Goal: Navigation & Orientation: Find specific page/section

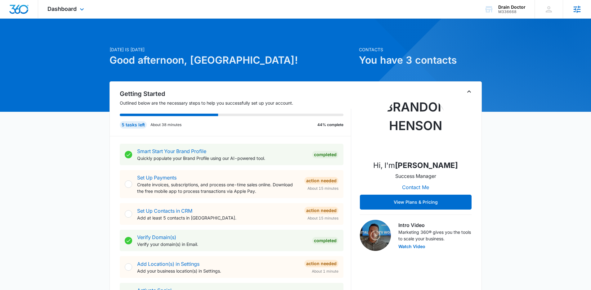
click at [571, 10] on div "Agencies" at bounding box center [577, 9] width 28 height 18
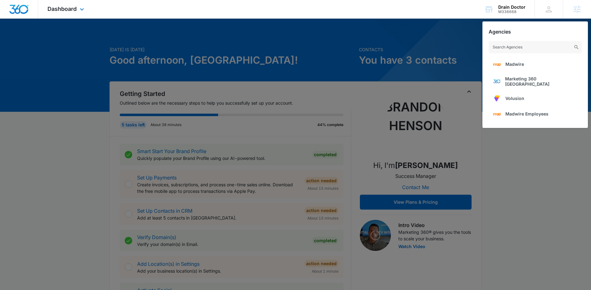
click at [65, 13] on div "Dashboard Apps Reputation Websites Forms CRM Email Social Shop Payments POS Con…" at bounding box center [66, 9] width 57 height 18
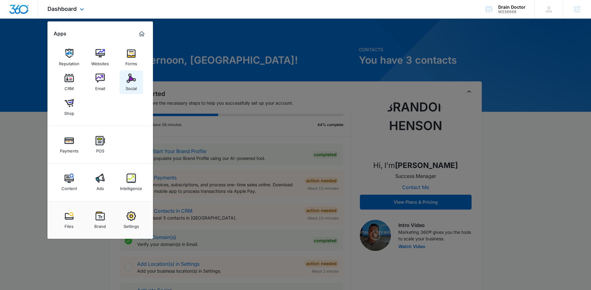
click at [131, 86] on div "Social" at bounding box center [131, 87] width 11 height 8
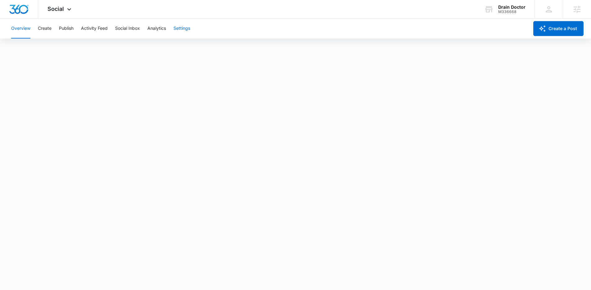
click at [183, 29] on button "Settings" at bounding box center [181, 29] width 17 height 20
click at [96, 30] on button "Activity Feed" at bounding box center [94, 29] width 27 height 20
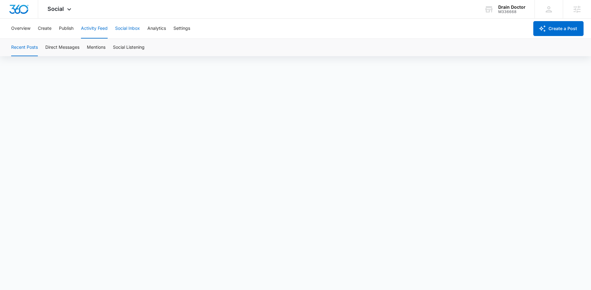
click at [134, 33] on button "Social Inbox" at bounding box center [127, 29] width 25 height 20
click at [158, 30] on button "Analytics" at bounding box center [156, 29] width 19 height 20
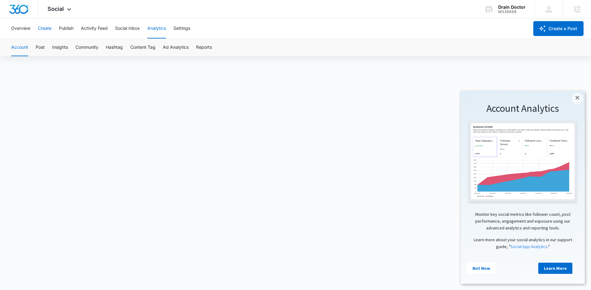
click at [43, 27] on button "Create" at bounding box center [45, 29] width 14 height 20
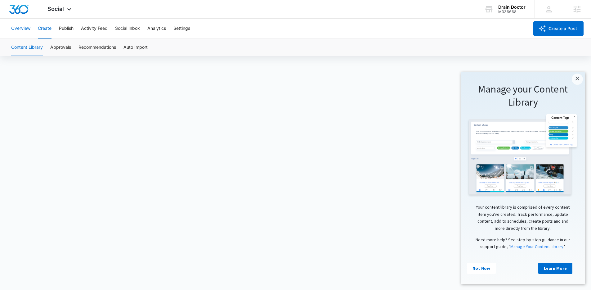
click at [21, 29] on button "Overview" at bounding box center [20, 29] width 19 height 20
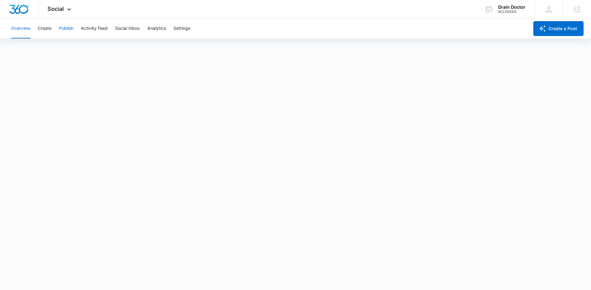
click at [70, 29] on button "Publish" at bounding box center [66, 29] width 15 height 20
click at [50, 32] on button "Create" at bounding box center [45, 29] width 14 height 20
click at [70, 47] on button "Approvals" at bounding box center [60, 47] width 21 height 17
click at [110, 49] on button "Recommendations" at bounding box center [98, 47] width 38 height 17
click at [141, 49] on button "Auto Import" at bounding box center [136, 47] width 24 height 17
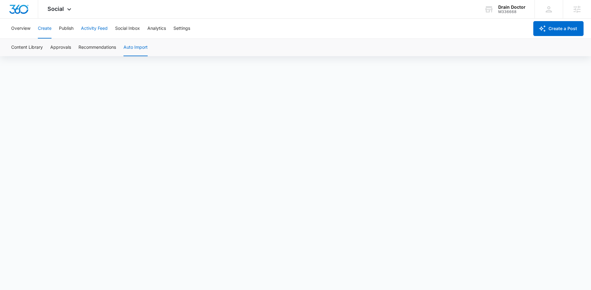
click at [101, 31] on button "Activity Feed" at bounding box center [94, 29] width 27 height 20
click at [132, 26] on button "Social Inbox" at bounding box center [127, 29] width 25 height 20
click at [165, 25] on button "Analytics" at bounding box center [156, 29] width 19 height 20
click at [22, 30] on button "Overview" at bounding box center [20, 29] width 19 height 20
